Goal: Check status: Check status

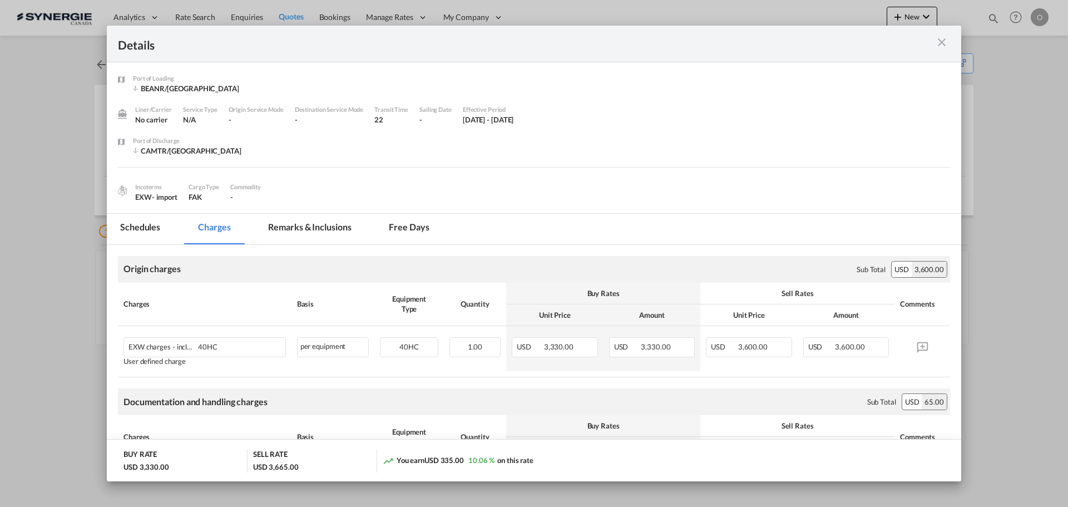
scroll to position [144, 0]
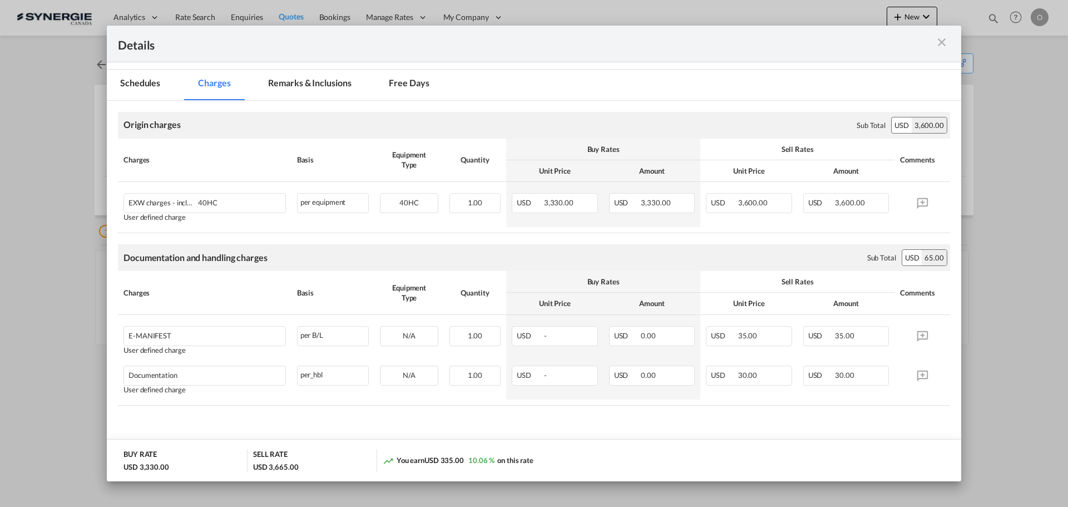
click at [949, 44] on div "Port of Loading ..." at bounding box center [907, 44] width 83 height 14
click at [939, 41] on md-icon "icon-close m-3 fg-AAA8AD cursor" at bounding box center [941, 42] width 13 height 13
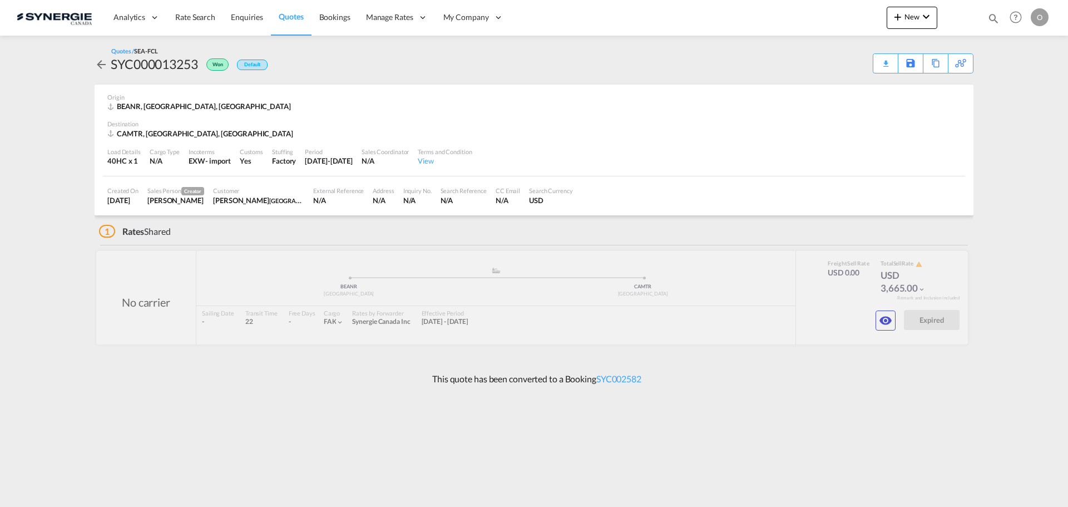
click at [993, 17] on md-icon "icon-magnify" at bounding box center [993, 18] width 12 height 12
click at [834, 17] on select "Bookings Quotes Enquiries" at bounding box center [816, 18] width 53 height 20
select select "Quotes"
click at [790, 8] on select "Bookings Quotes Enquiries" at bounding box center [816, 18] width 53 height 20
click at [904, 18] on input at bounding box center [909, 17] width 138 height 19
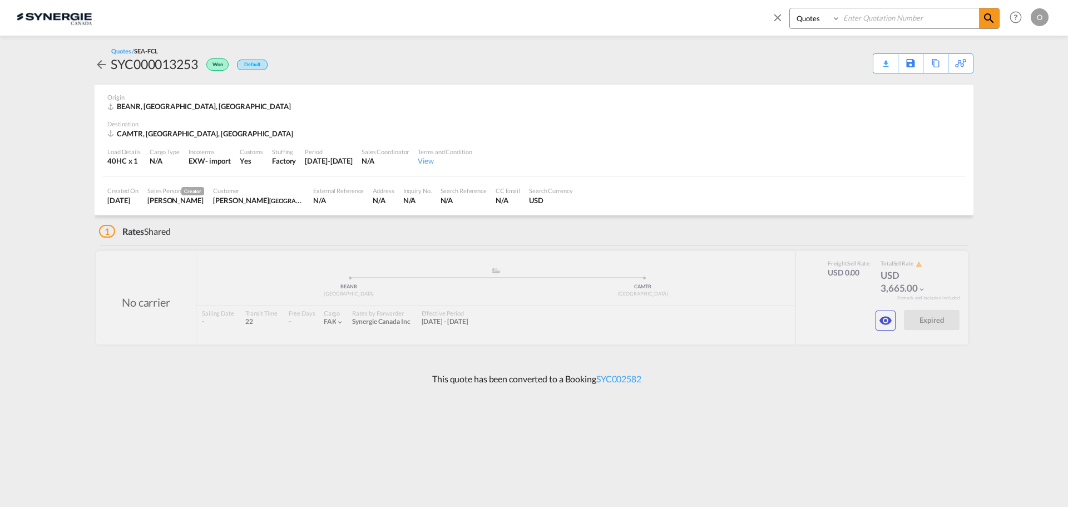
paste input "SYC000012912"
type input "SYC000012912"
click at [988, 17] on md-icon "icon-magnify" at bounding box center [988, 18] width 13 height 13
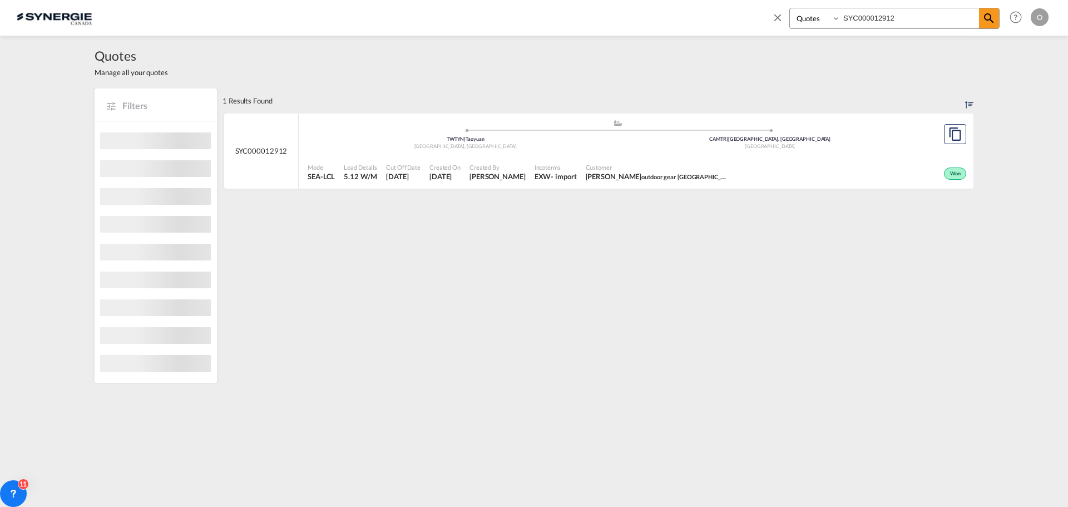
click at [832, 171] on div "Won" at bounding box center [852, 172] width 234 height 28
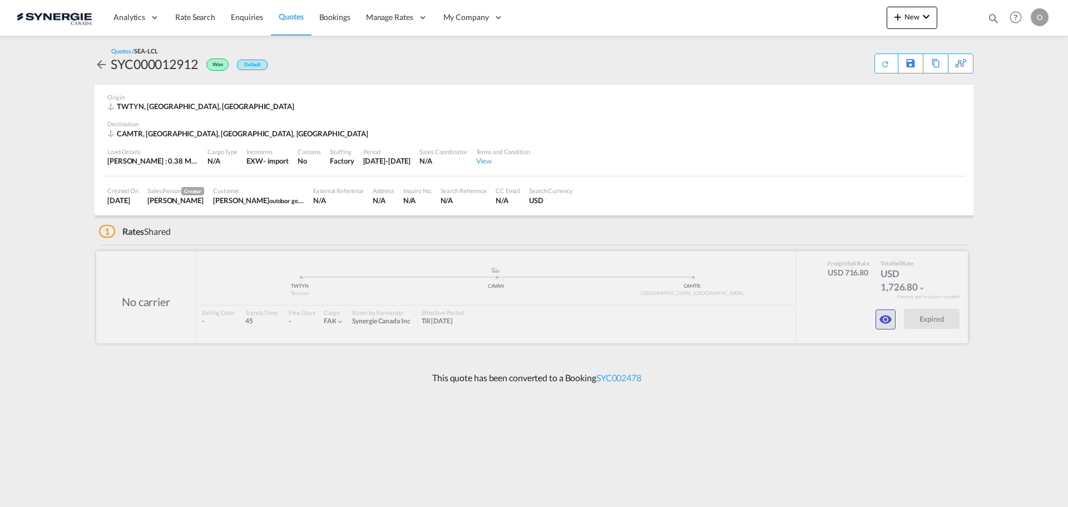
click at [885, 324] on md-icon "icon-eye" at bounding box center [885, 318] width 13 height 13
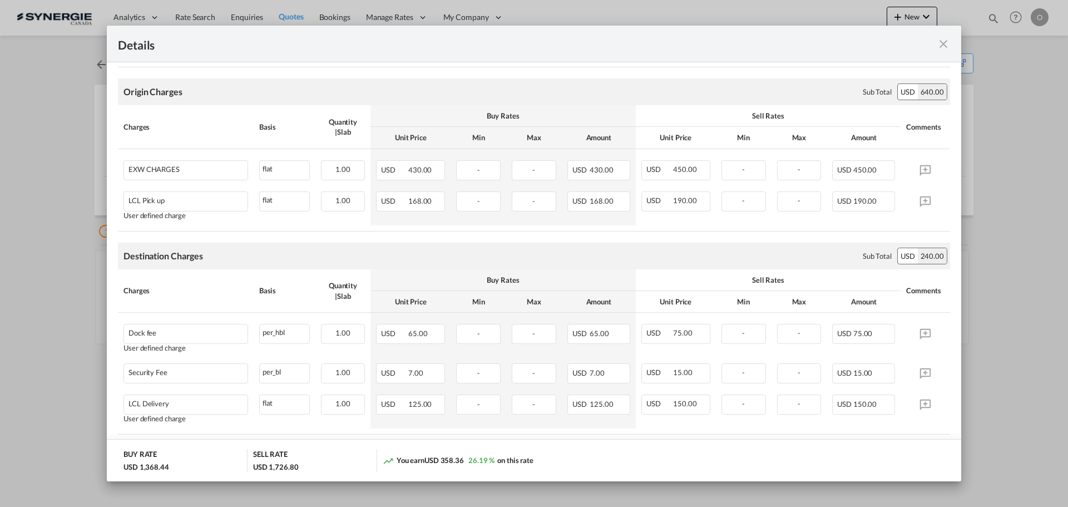
scroll to position [334, 0]
